Goal: Book appointment/travel/reservation

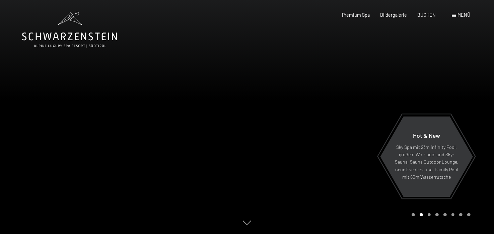
click at [285, 95] on div at bounding box center [370, 117] width 247 height 234
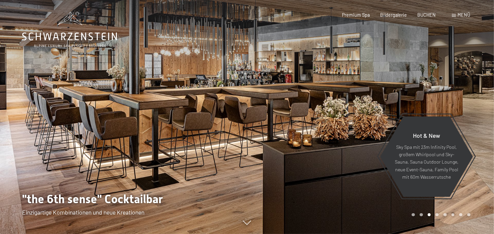
click at [464, 16] on span "Menü" at bounding box center [464, 15] width 13 height 6
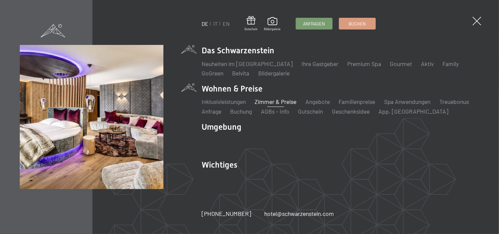
click at [281, 102] on link "Zimmer & Preise" at bounding box center [276, 101] width 42 height 7
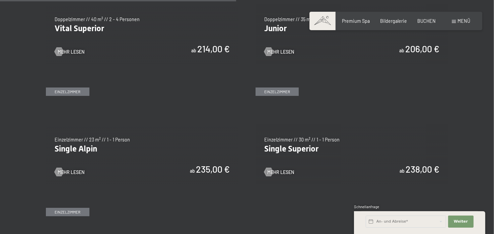
scroll to position [930, 0]
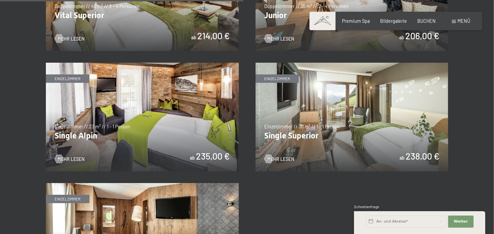
click at [336, 109] on img at bounding box center [351, 117] width 193 height 108
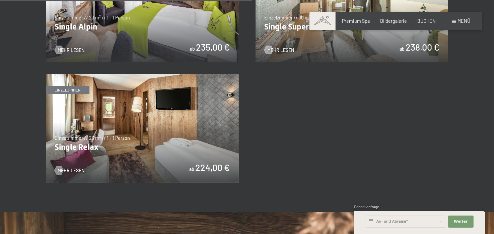
scroll to position [958, 0]
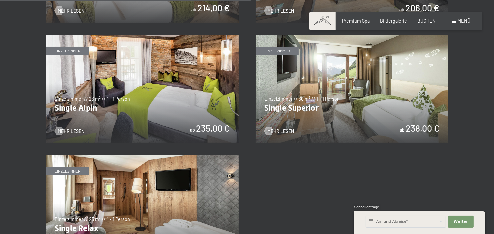
click at [364, 84] on img at bounding box center [351, 89] width 193 height 108
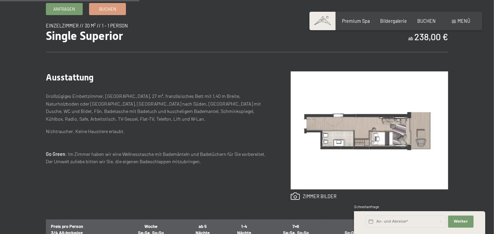
scroll to position [256, 0]
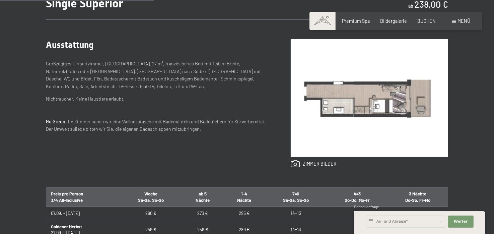
click at [348, 94] on img at bounding box center [369, 98] width 157 height 118
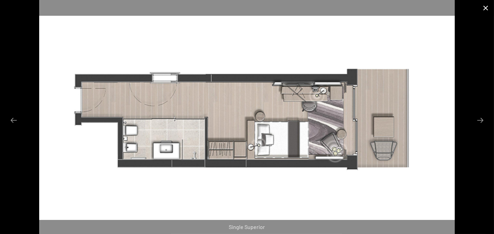
click at [486, 5] on button "Close gallery" at bounding box center [485, 8] width 17 height 16
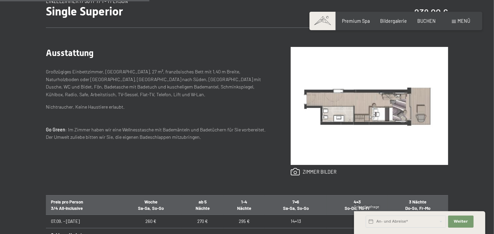
scroll to position [252, 0]
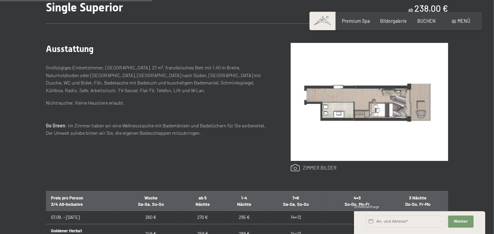
click at [317, 167] on link at bounding box center [314, 168] width 46 height 8
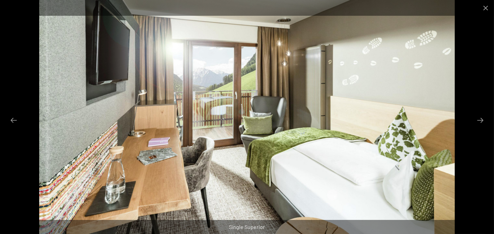
scroll to position [445, 0]
click at [480, 121] on button "Next slide" at bounding box center [480, 119] width 14 height 13
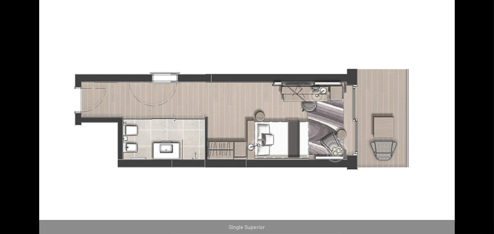
click at [480, 121] on button "Next slide" at bounding box center [483, 119] width 14 height 13
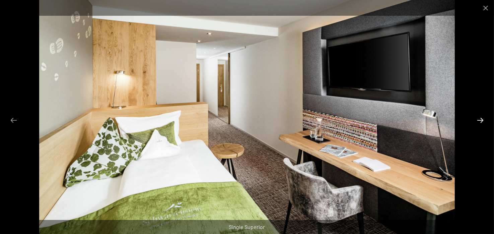
click at [480, 121] on button "Next slide" at bounding box center [480, 119] width 14 height 13
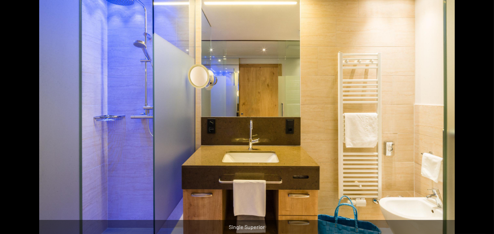
click at [479, 121] on button "Next slide" at bounding box center [483, 119] width 14 height 13
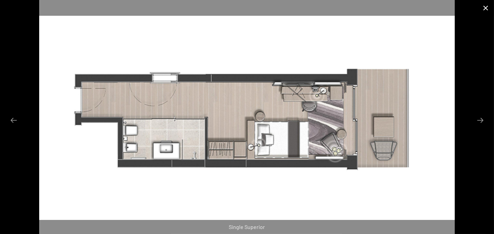
click at [486, 7] on button "Close gallery" at bounding box center [485, 8] width 17 height 16
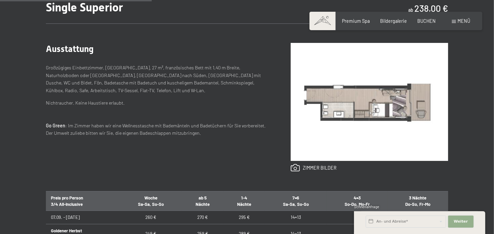
click at [463, 225] on button "Weiter Adressfelder ausblenden" at bounding box center [460, 221] width 25 height 12
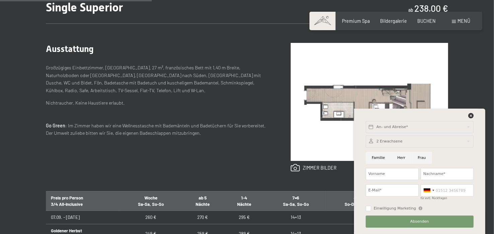
click at [189, 37] on div "Ausstattung Großzügiges Einbettzimmer, ca. 27 m², französisches Bett mit 1,40 m…" at bounding box center [247, 106] width 402 height 167
